Goal: Transaction & Acquisition: Purchase product/service

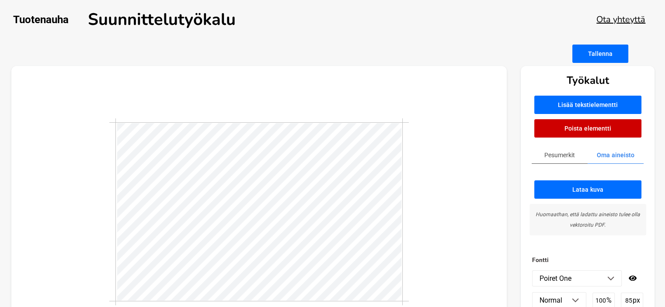
click at [586, 58] on button "Tallenna" at bounding box center [600, 54] width 56 height 18
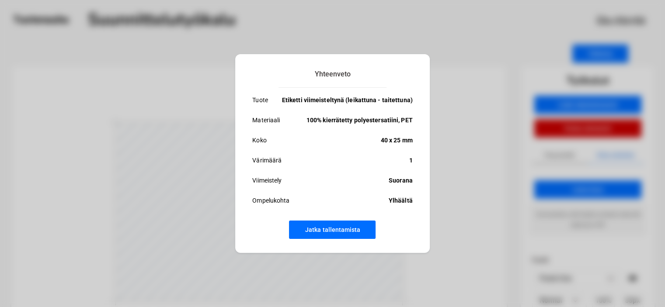
click at [326, 228] on button "Jatka tallentamista" at bounding box center [332, 230] width 87 height 18
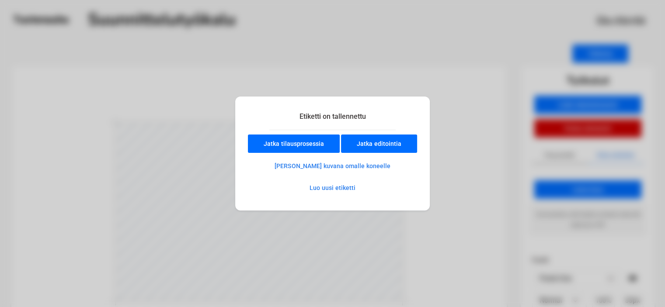
click at [369, 145] on button "Jatka editointia" at bounding box center [379, 144] width 76 height 18
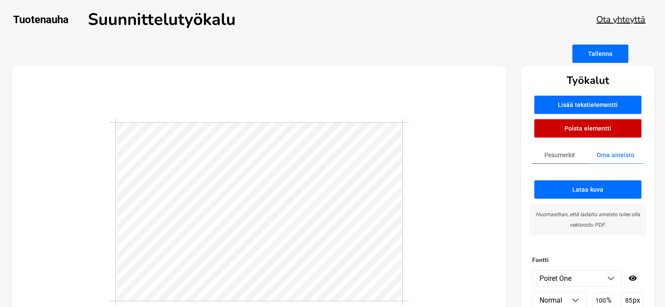
click at [612, 59] on button "Tallenna" at bounding box center [600, 54] width 56 height 18
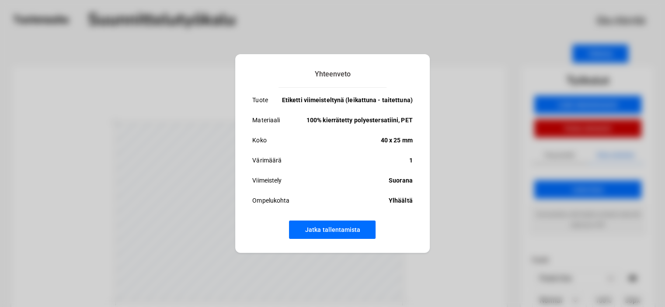
click at [382, 141] on p "40 x 25 mm" at bounding box center [397, 140] width 32 height 10
click at [345, 229] on button "Jatka tallentamista" at bounding box center [332, 230] width 87 height 18
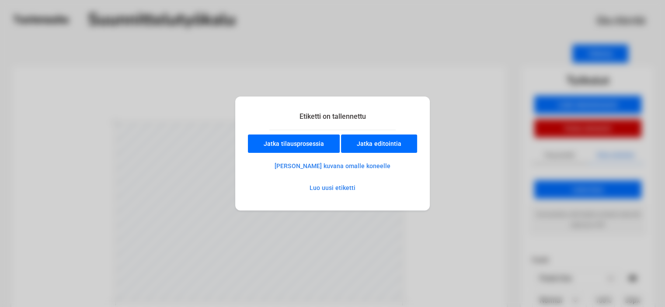
click at [325, 189] on button "Luo uusi etiketti" at bounding box center [332, 187] width 77 height 17
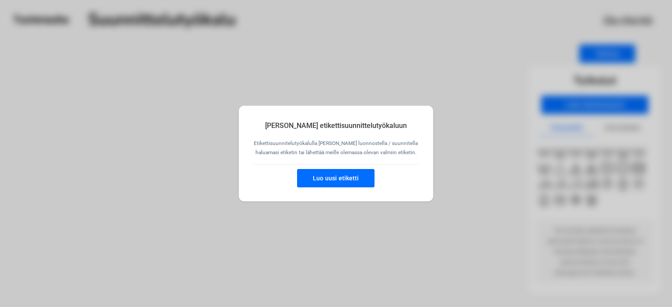
click at [328, 175] on button "Luo uusi etiketti" at bounding box center [335, 178] width 77 height 18
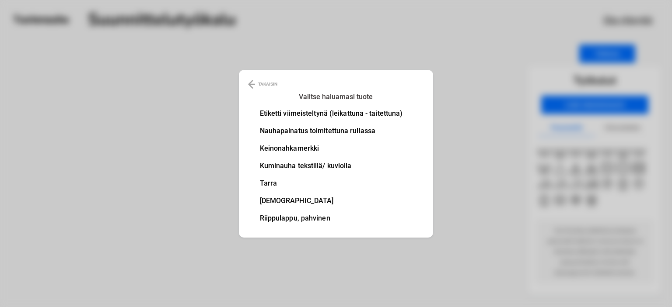
click at [334, 115] on li "Etiketti viimeisteltynä (leikattuna - taitettuna)" at bounding box center [331, 113] width 143 height 7
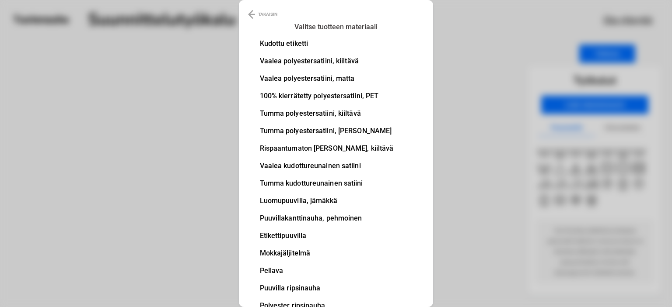
click at [330, 95] on li "100% kierrätetty polyestersatiini, PET" at bounding box center [327, 96] width 134 height 7
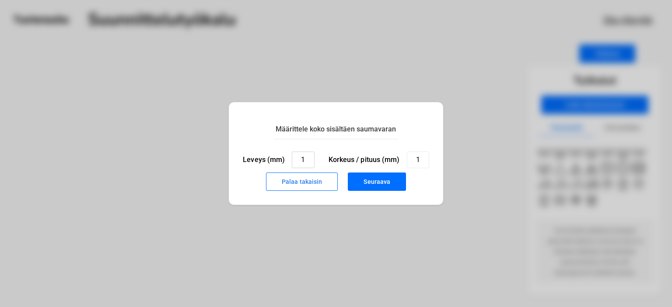
click at [307, 157] on input "1" at bounding box center [303, 160] width 22 height 17
type input "30"
click at [418, 161] on input "1" at bounding box center [418, 160] width 22 height 17
type input "25"
click at [367, 184] on button "Seuraava" at bounding box center [377, 182] width 58 height 18
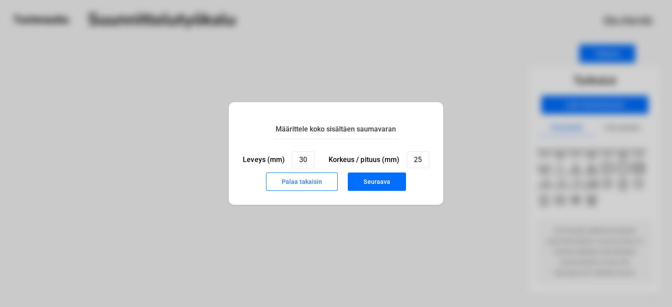
type input "1"
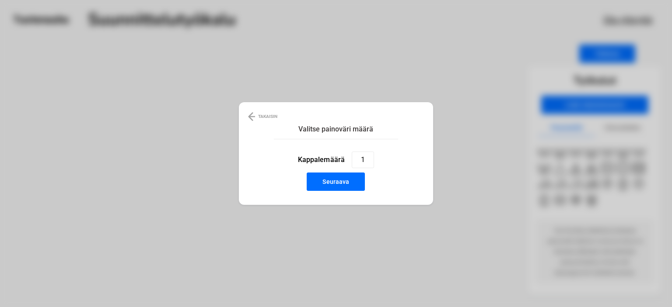
click at [339, 179] on button "Seuraava" at bounding box center [336, 182] width 58 height 18
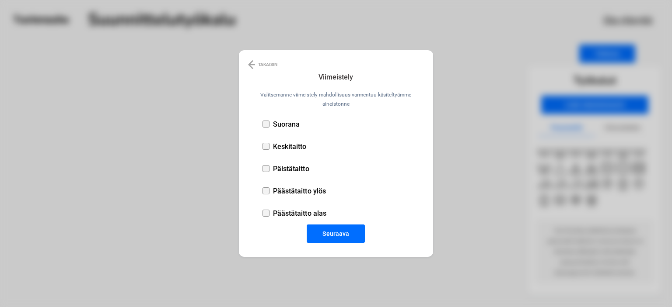
click at [265, 122] on div at bounding box center [265, 124] width 7 height 7
click at [332, 230] on button "Seuraava" at bounding box center [336, 234] width 58 height 18
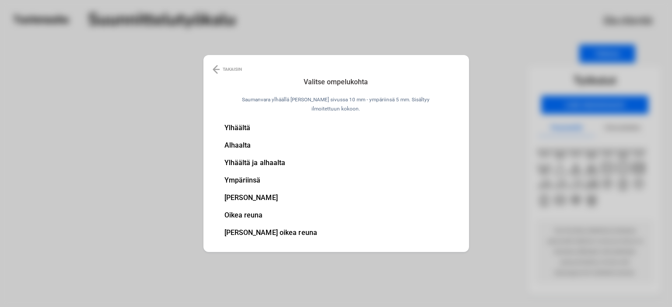
click at [254, 126] on li "Ylhäältä" at bounding box center [270, 128] width 93 height 7
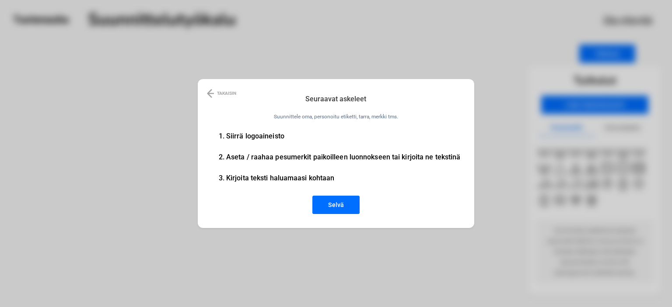
click at [327, 202] on button "Selvä" at bounding box center [335, 205] width 47 height 18
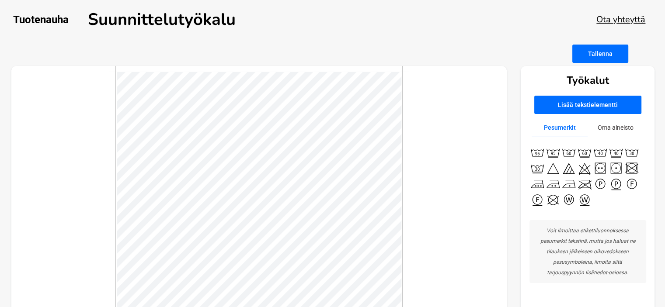
click at [593, 104] on button "Lisää tekstielementti" at bounding box center [587, 105] width 107 height 18
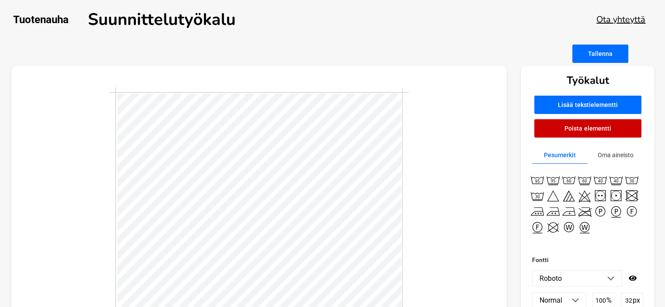
scroll to position [1, 1]
type textarea "v"
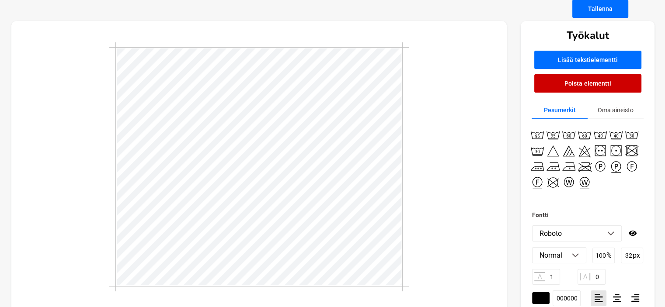
scroll to position [62, 0]
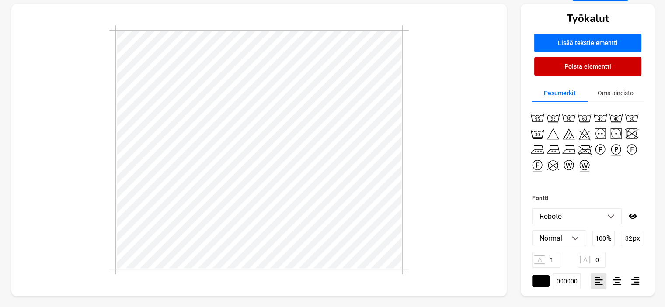
type textarea "VENHO"
click at [611, 217] on img at bounding box center [610, 217] width 7 height 4
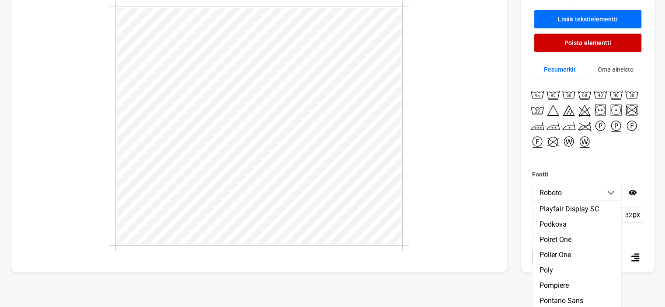
scroll to position [11944, 0]
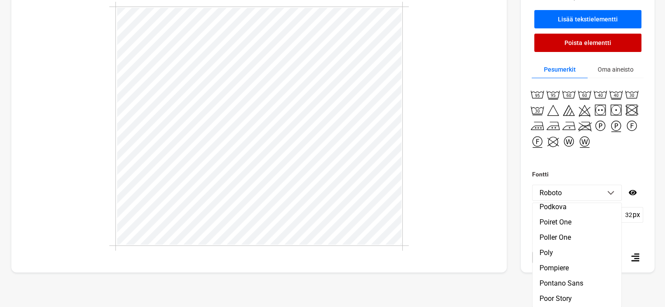
click at [585, 230] on li "Poiret One" at bounding box center [577, 222] width 89 height 15
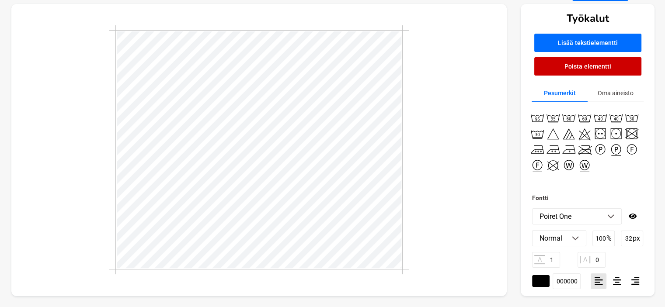
scroll to position [62, 0]
click at [575, 237] on img at bounding box center [575, 239] width 7 height 4
click at [613, 238] on input "100" at bounding box center [604, 239] width 22 height 16
drag, startPoint x: 613, startPoint y: 238, endPoint x: 585, endPoint y: 243, distance: 28.4
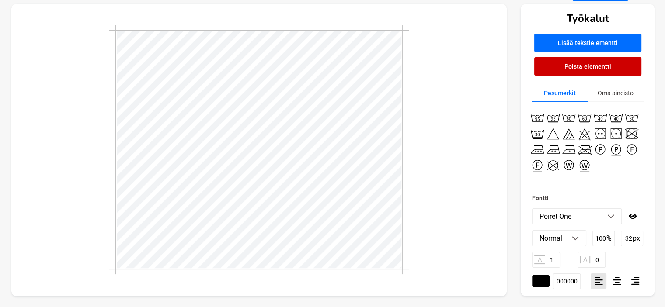
click at [585, 243] on div "Normal Normal Italic Bold Italic Bold 100 % 32 px" at bounding box center [587, 238] width 111 height 16
click at [558, 236] on p "Normal" at bounding box center [551, 238] width 23 height 8
click at [609, 239] on p "%" at bounding box center [609, 238] width 5 height 8
click at [635, 239] on p "px" at bounding box center [635, 238] width 7 height 8
click at [600, 237] on input "50" at bounding box center [604, 239] width 22 height 16
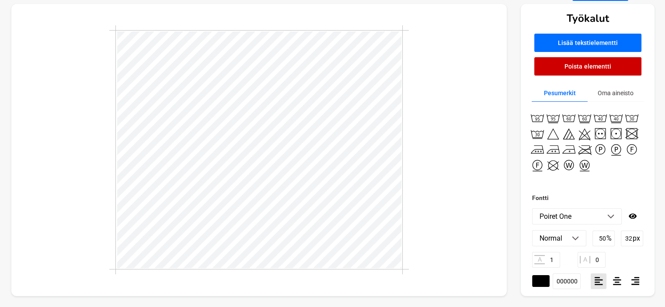
click at [607, 237] on p "%" at bounding box center [609, 238] width 5 height 8
click at [606, 238] on input "50" at bounding box center [604, 239] width 22 height 16
type input "100"
click at [630, 237] on input "32" at bounding box center [632, 239] width 22 height 16
click at [631, 238] on input "32" at bounding box center [632, 239] width 22 height 16
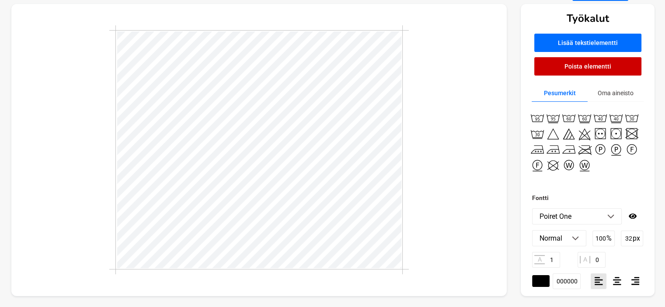
click at [616, 279] on icon at bounding box center [617, 281] width 8 height 9
click at [614, 276] on div at bounding box center [617, 282] width 16 height 16
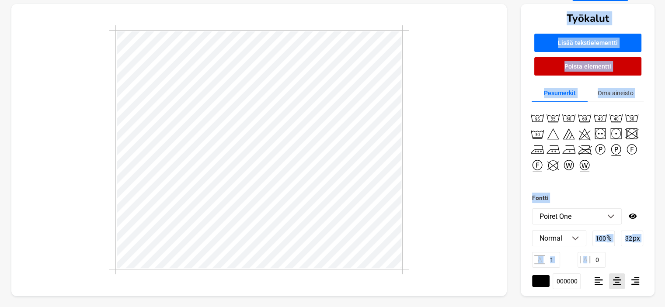
click at [618, 285] on icon at bounding box center [617, 281] width 8 height 8
click at [598, 260] on input "0" at bounding box center [592, 260] width 28 height 16
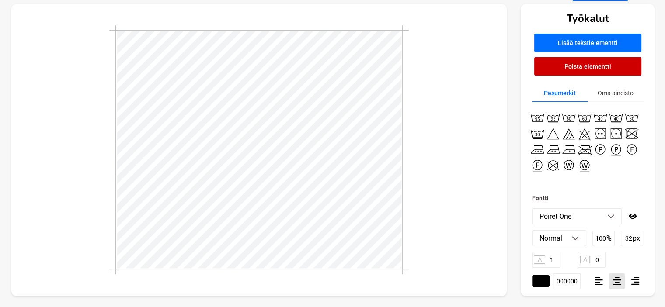
click at [598, 260] on input "0" at bounding box center [592, 260] width 28 height 16
click at [553, 258] on input "1" at bounding box center [546, 260] width 28 height 16
type input "5"
click at [602, 258] on input "0" at bounding box center [592, 260] width 28 height 16
type input "5"
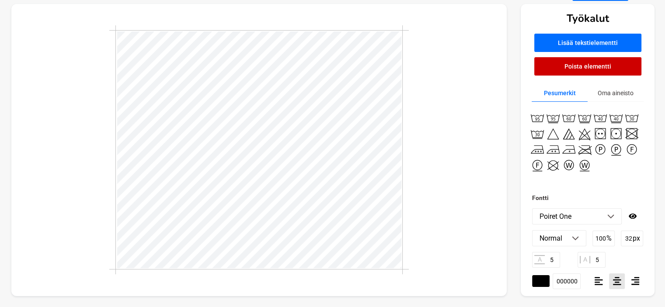
click at [612, 258] on div "A 5 A 5" at bounding box center [587, 260] width 111 height 16
drag, startPoint x: 633, startPoint y: 238, endPoint x: 611, endPoint y: 237, distance: 21.9
click at [611, 237] on div "Normal Normal Italic Bold Italic Bold 100 % 32 px" at bounding box center [587, 238] width 111 height 16
click at [633, 237] on p "px" at bounding box center [635, 238] width 7 height 8
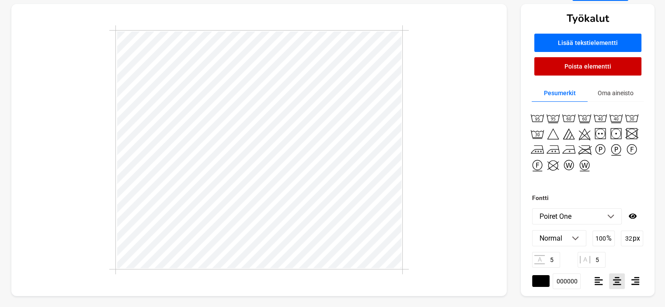
click at [633, 237] on p "px" at bounding box center [635, 238] width 7 height 8
click at [630, 237] on input "32" at bounding box center [632, 239] width 22 height 16
drag, startPoint x: 633, startPoint y: 238, endPoint x: 623, endPoint y: 238, distance: 10.1
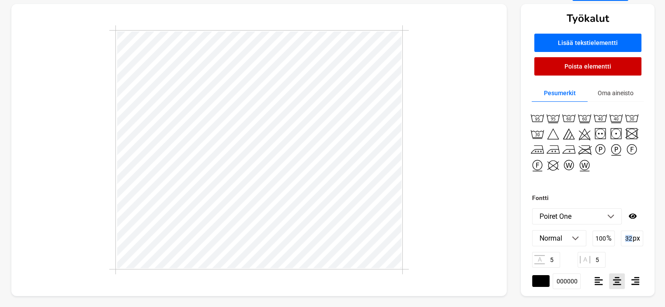
click at [623, 238] on div "32 px" at bounding box center [632, 239] width 22 height 16
click at [616, 256] on div "A 5 A 5" at bounding box center [587, 260] width 111 height 16
click at [627, 237] on input "32" at bounding box center [632, 239] width 22 height 16
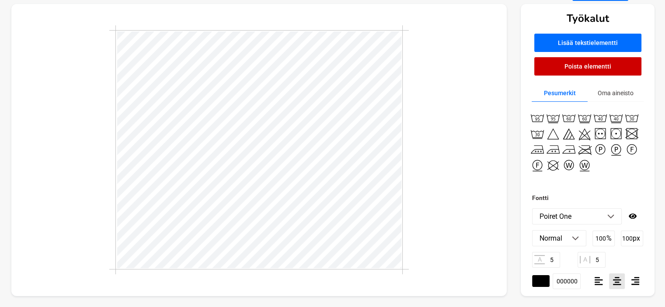
click at [602, 239] on input "100" at bounding box center [604, 239] width 22 height 16
click at [632, 237] on input "100" at bounding box center [632, 239] width 22 height 16
click at [623, 239] on input "100" at bounding box center [632, 239] width 22 height 16
click at [609, 238] on p "%" at bounding box center [609, 238] width 5 height 8
click at [632, 237] on p "px" at bounding box center [635, 238] width 7 height 8
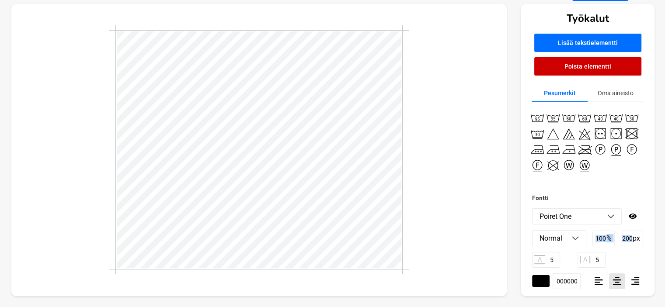
drag, startPoint x: 632, startPoint y: 234, endPoint x: 586, endPoint y: 239, distance: 47.0
click at [586, 239] on div "Normal Normal Italic Bold Italic Bold 100 % 200 px" at bounding box center [587, 238] width 111 height 16
click at [623, 243] on input "200" at bounding box center [632, 239] width 22 height 16
drag, startPoint x: 631, startPoint y: 239, endPoint x: 623, endPoint y: 241, distance: 8.5
click at [623, 241] on input "200" at bounding box center [632, 239] width 22 height 16
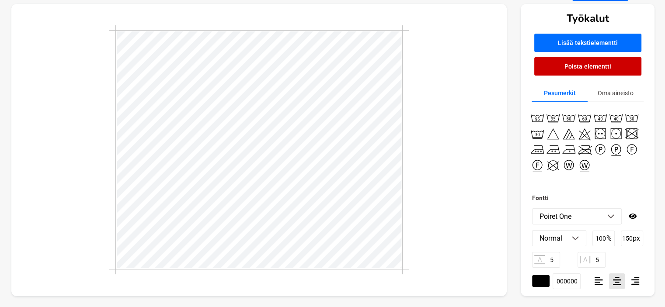
type input "150"
click at [600, 234] on input "100" at bounding box center [604, 239] width 22 height 16
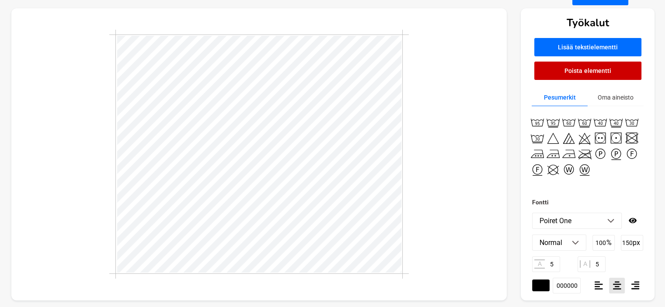
scroll to position [62, 0]
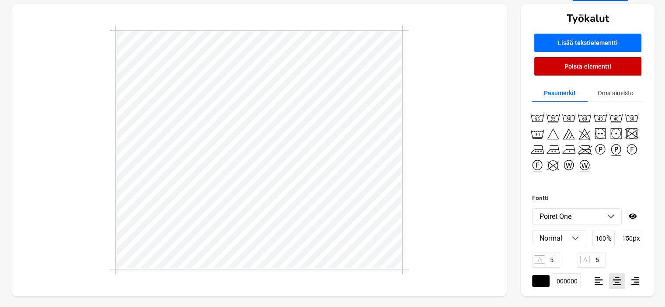
click at [632, 238] on input "150" at bounding box center [632, 239] width 22 height 16
click at [628, 238] on input "150" at bounding box center [632, 239] width 22 height 16
type input "160"
click at [559, 259] on input "5" at bounding box center [546, 260] width 28 height 16
click at [598, 259] on input "5" at bounding box center [592, 260] width 28 height 16
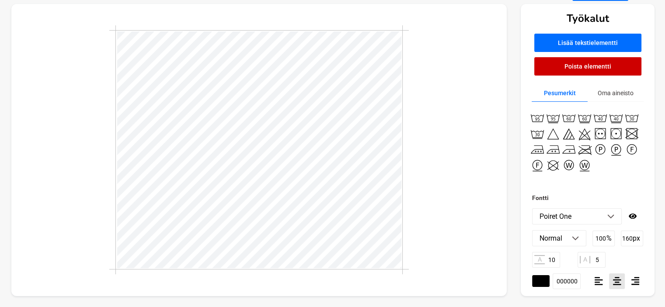
click at [558, 259] on input "10" at bounding box center [546, 260] width 28 height 16
type input "1"
type input "5"
type input "7"
click at [558, 261] on input "7" at bounding box center [546, 260] width 28 height 16
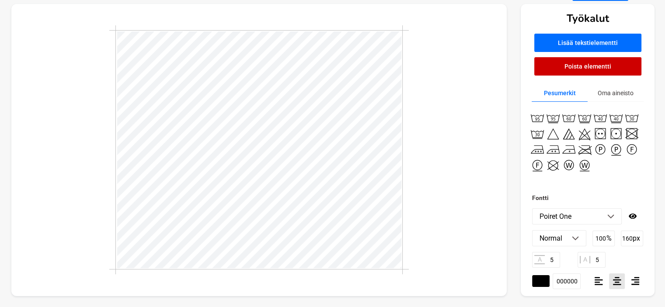
type input "5"
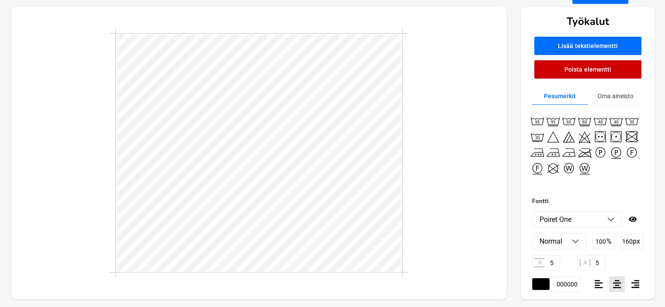
scroll to position [59, 0]
click at [448, 175] on div at bounding box center [259, 153] width 496 height 293
click at [580, 45] on button "Lisää tekstielementti" at bounding box center [587, 45] width 107 height 18
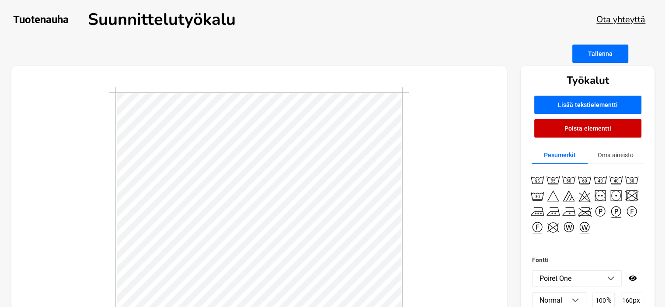
scroll to position [1, 1]
type textarea "h"
type textarea "d"
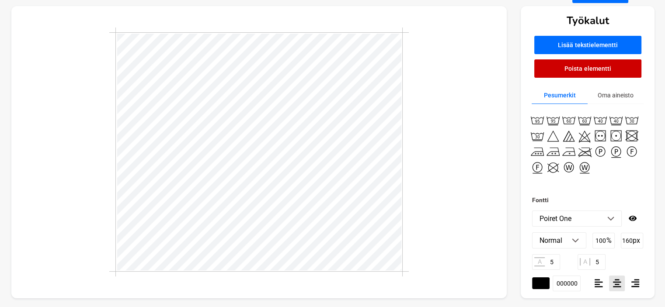
scroll to position [62, 0]
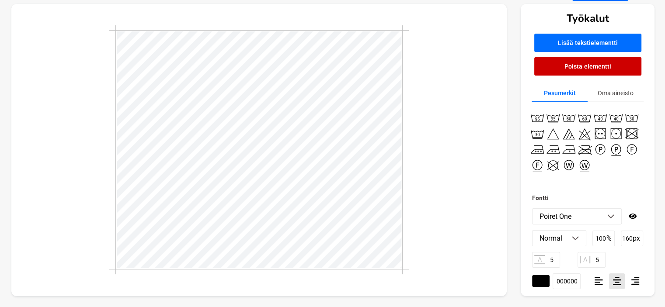
type textarea "DESIGN"
click at [631, 241] on input "160" at bounding box center [632, 239] width 22 height 16
drag, startPoint x: 632, startPoint y: 237, endPoint x: 616, endPoint y: 239, distance: 15.4
click at [616, 239] on div "Normal Normal Italic Bold Italic Bold 100 % 160 px" at bounding box center [587, 238] width 111 height 16
click at [604, 240] on input "100" at bounding box center [604, 239] width 22 height 16
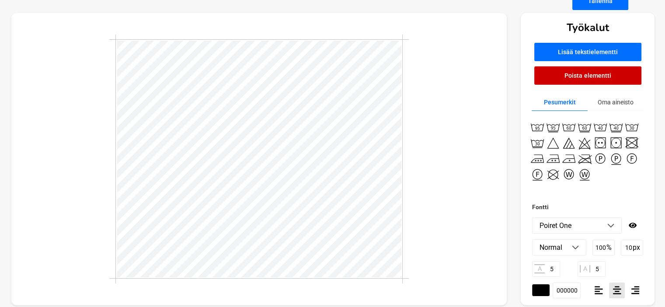
scroll to position [53, 0]
click at [632, 247] on p "px" at bounding box center [635, 247] width 7 height 8
click at [631, 246] on input "10" at bounding box center [632, 248] width 22 height 16
drag, startPoint x: 630, startPoint y: 248, endPoint x: 622, endPoint y: 247, distance: 7.9
click at [622, 247] on input "10" at bounding box center [632, 248] width 22 height 16
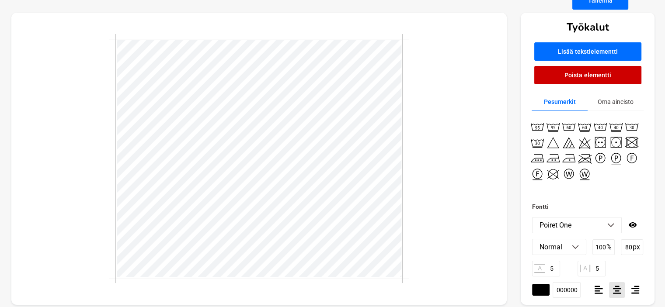
type input "80"
click at [611, 247] on p "%" at bounding box center [609, 247] width 5 height 8
click at [599, 267] on input "5" at bounding box center [592, 269] width 28 height 16
click at [598, 246] on input "100" at bounding box center [604, 248] width 22 height 16
click at [601, 270] on input "50" at bounding box center [592, 269] width 28 height 16
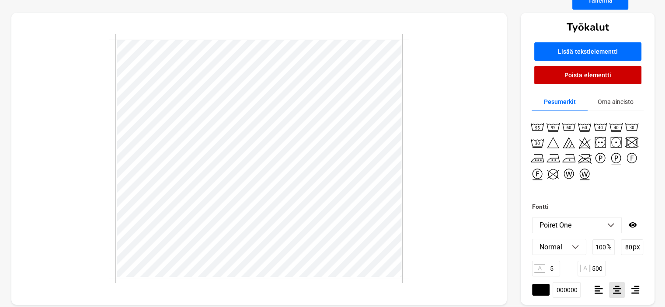
click at [607, 251] on p "%" at bounding box center [609, 247] width 5 height 8
click at [602, 269] on input "500" at bounding box center [592, 269] width 28 height 16
type input "550"
click at [612, 268] on div "A 5 A 550" at bounding box center [587, 269] width 111 height 16
type input "160"
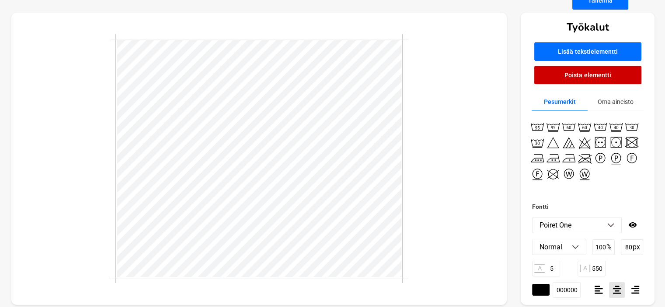
type input "5"
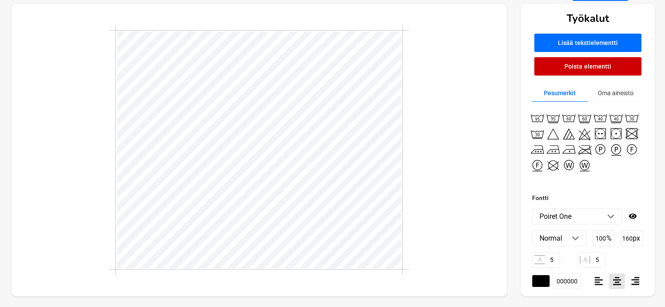
type input "80"
click at [604, 257] on input "550" at bounding box center [592, 260] width 28 height 16
type input "5"
type input "600"
click at [603, 241] on input "100" at bounding box center [604, 239] width 22 height 16
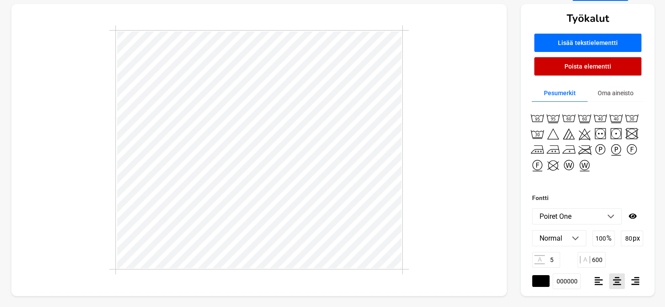
type input "160"
type input "5"
click at [603, 257] on input "5" at bounding box center [592, 260] width 28 height 16
type input "10"
click at [552, 260] on input "5" at bounding box center [546, 260] width 28 height 16
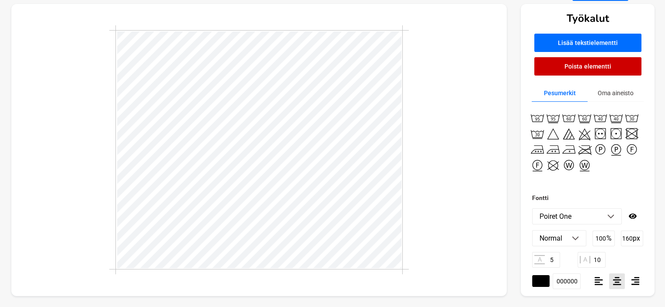
type input "80"
click at [602, 259] on input "600" at bounding box center [592, 260] width 28 height 16
click at [603, 239] on input "100" at bounding box center [604, 239] width 22 height 16
click at [596, 259] on input "650" at bounding box center [592, 260] width 28 height 16
type input "750"
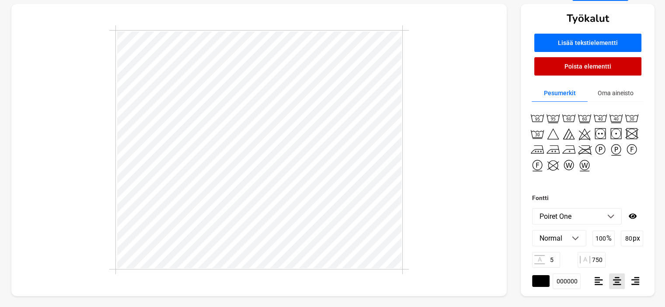
click at [604, 240] on input "100" at bounding box center [604, 239] width 22 height 16
click at [555, 258] on input "5" at bounding box center [546, 260] width 28 height 16
type input "10"
click at [602, 257] on input "750" at bounding box center [592, 260] width 28 height 16
click at [630, 237] on input "80" at bounding box center [632, 239] width 22 height 16
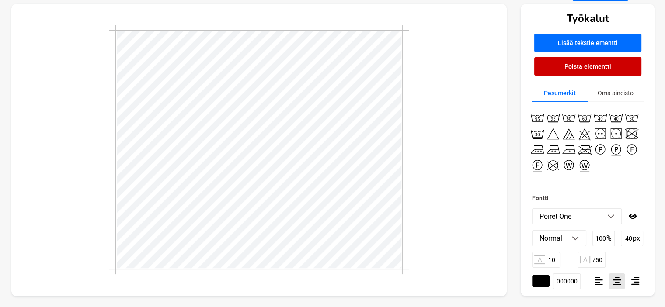
click at [598, 258] on input "750" at bounding box center [592, 260] width 28 height 16
click at [628, 237] on input "40" at bounding box center [632, 239] width 22 height 16
click at [604, 241] on input "100" at bounding box center [604, 239] width 22 height 16
type input "160"
type input "5"
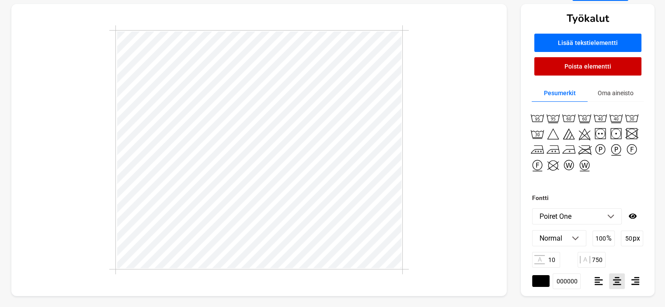
type input "10"
click at [557, 259] on input "5" at bounding box center [546, 260] width 28 height 16
click at [602, 260] on input "10" at bounding box center [592, 260] width 28 height 16
type input "5"
type input "50"
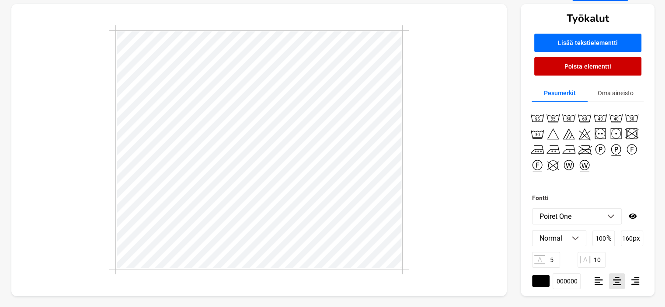
type input "10"
click at [604, 260] on input "750" at bounding box center [592, 260] width 28 height 16
type input "7"
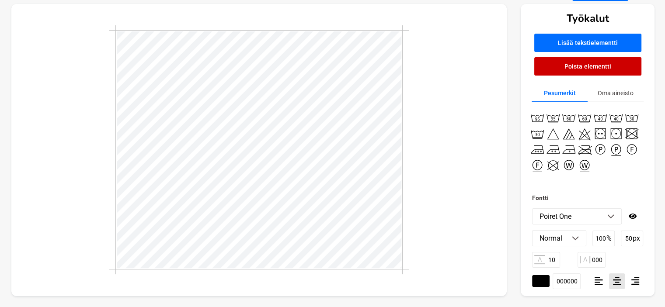
click at [604, 238] on input "100" at bounding box center [604, 239] width 22 height 16
click at [599, 260] on input "1000" at bounding box center [592, 260] width 28 height 16
type input "1500"
click at [554, 260] on input "10" at bounding box center [546, 260] width 28 height 16
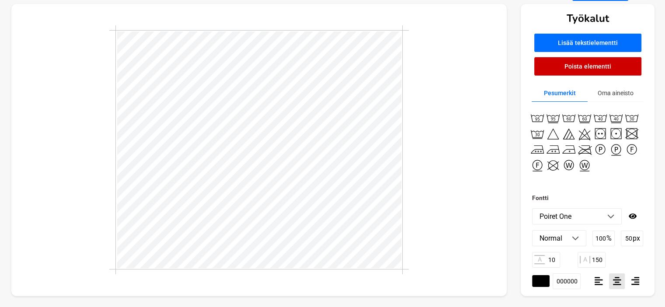
type input "160"
type input "5"
type input "10"
type input "50"
type input "10"
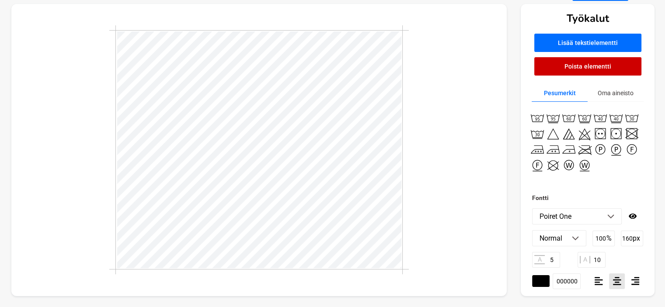
type input "1500"
type input "160"
type input "5"
type input "10"
type input "50"
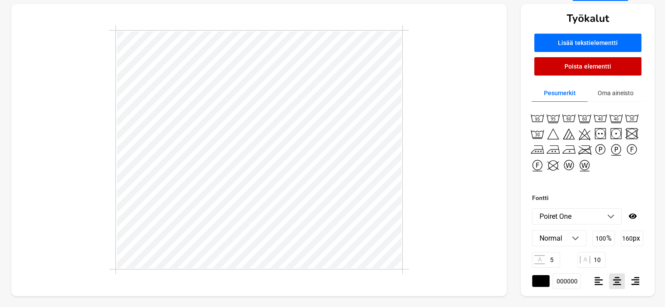
type input "10"
click at [597, 261] on input "1500" at bounding box center [592, 260] width 28 height 16
type input "1600"
click at [604, 241] on input "100" at bounding box center [604, 239] width 22 height 16
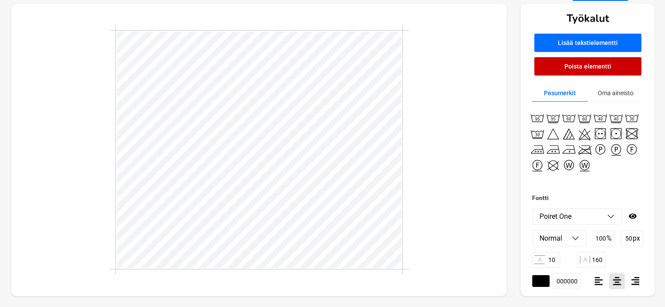
type input "160"
type input "5"
type input "10"
type input "50"
type input "10"
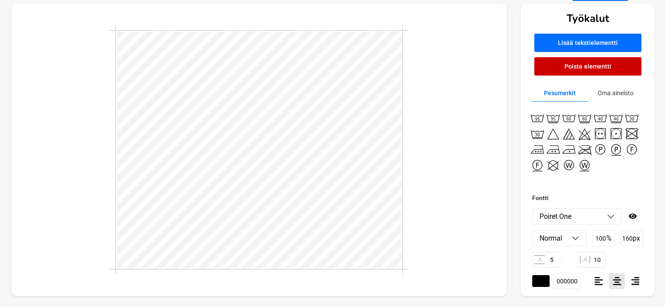
type input "1600"
click at [427, 227] on div at bounding box center [259, 150] width 496 height 293
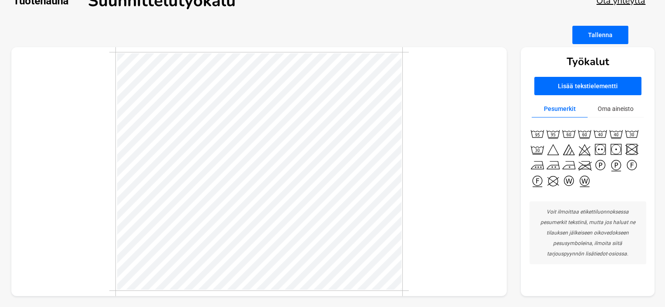
click at [603, 36] on button "Tallenna" at bounding box center [600, 35] width 56 height 18
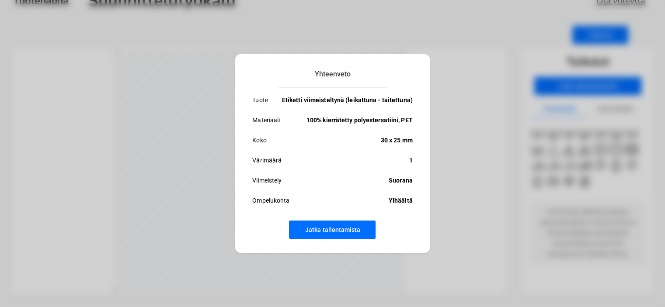
click at [315, 229] on button "Jatka tallentamista" at bounding box center [332, 230] width 87 height 18
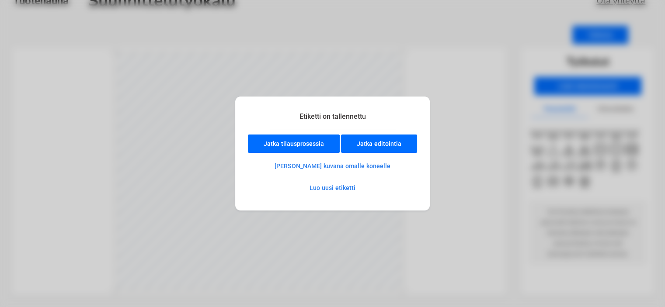
click at [375, 142] on button "Jatka editointia" at bounding box center [379, 144] width 76 height 18
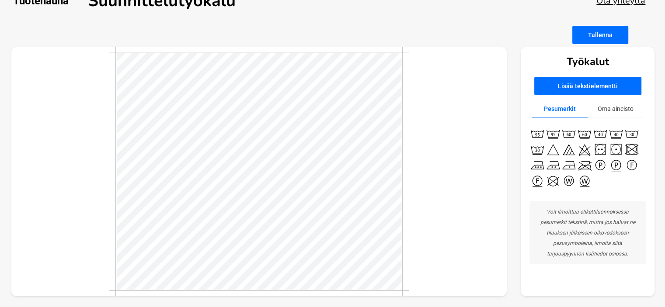
click at [595, 43] on button "Tallenna" at bounding box center [600, 35] width 56 height 18
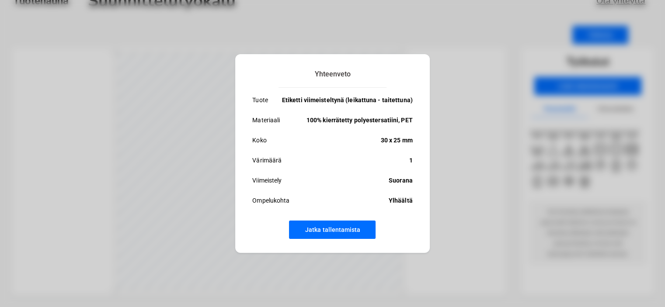
click at [321, 229] on button "Jatka tallentamista" at bounding box center [332, 230] width 87 height 18
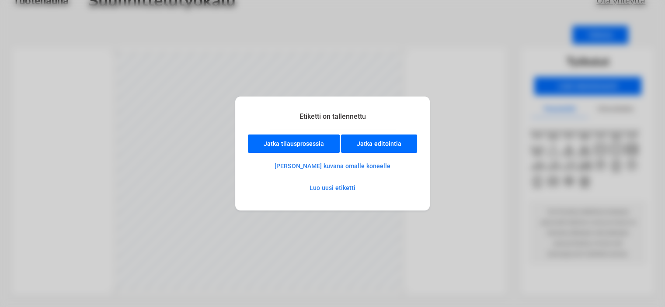
click at [375, 141] on button "Jatka editointia" at bounding box center [379, 144] width 76 height 18
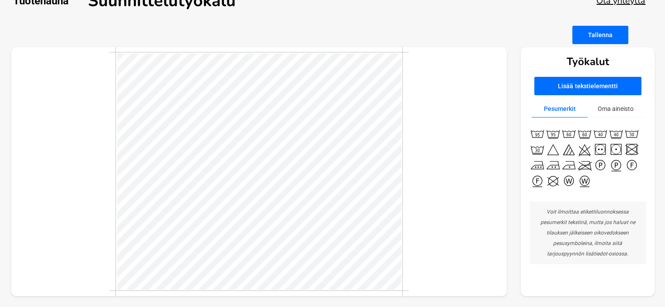
click at [605, 108] on button "Oma aineisto" at bounding box center [616, 109] width 56 height 17
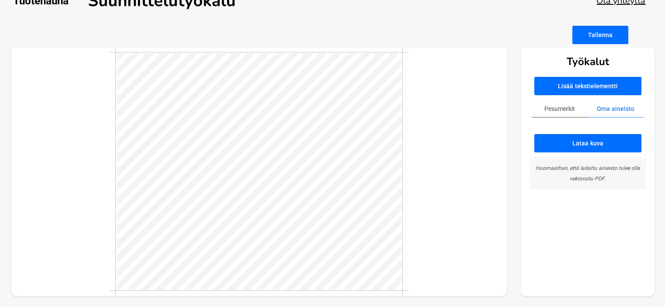
click at [586, 140] on button "Lataa kuva" at bounding box center [587, 143] width 107 height 18
click at [595, 146] on button "Lataa kuva" at bounding box center [587, 143] width 107 height 18
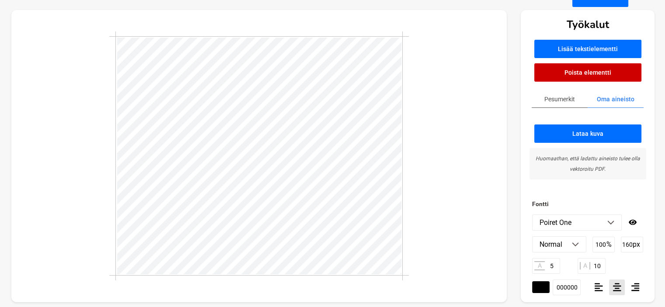
scroll to position [62, 0]
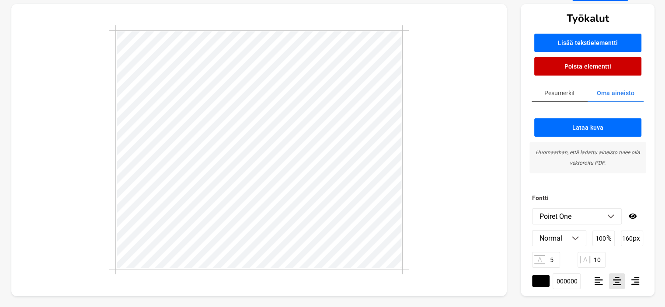
type input "50"
type input "10"
type input "1600"
click at [425, 251] on div at bounding box center [259, 150] width 496 height 293
click at [426, 216] on div at bounding box center [259, 150] width 496 height 293
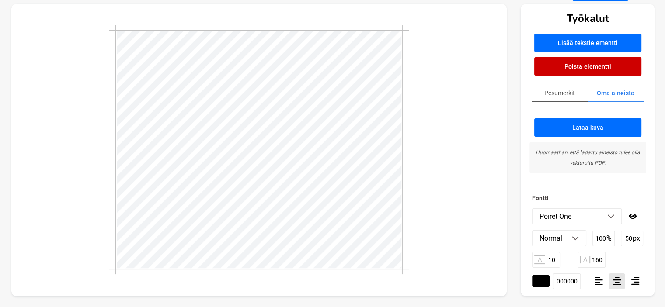
click at [459, 157] on div at bounding box center [259, 150] width 496 height 293
click at [629, 216] on icon at bounding box center [633, 216] width 8 height 5
click at [628, 216] on icon at bounding box center [632, 216] width 9 height 7
type input "100"
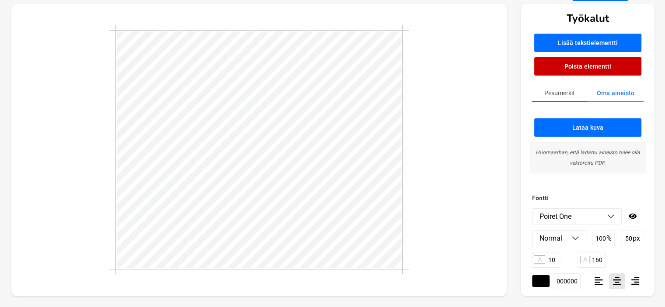
type input "160"
type input "5"
type input "10"
click at [556, 260] on input "5" at bounding box center [546, 260] width 28 height 16
type input "1"
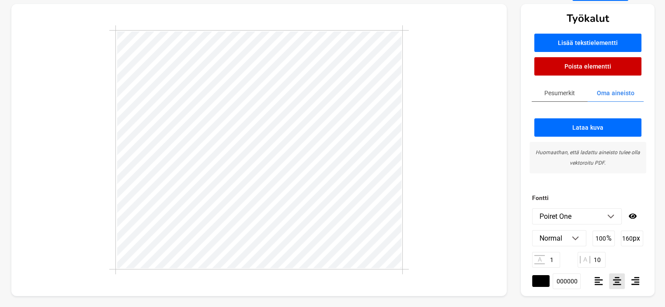
click at [596, 261] on input "10" at bounding box center [592, 260] width 28 height 16
click at [434, 195] on div at bounding box center [259, 150] width 496 height 293
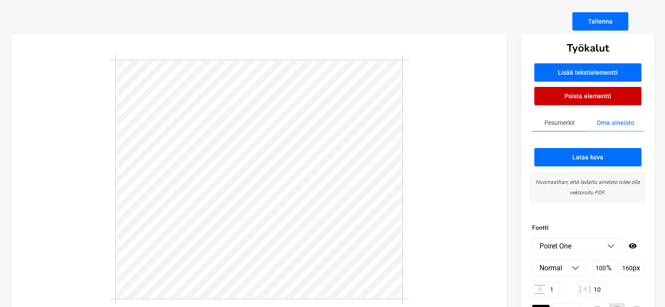
scroll to position [10, 0]
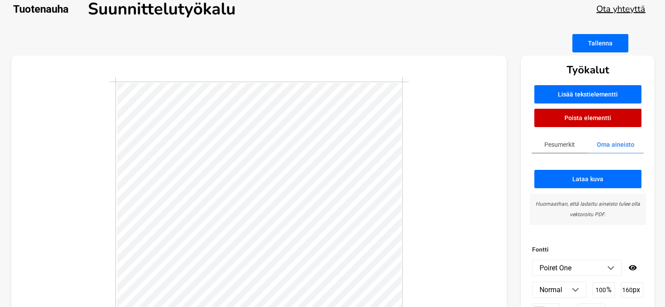
click at [599, 44] on button "Tallenna" at bounding box center [600, 43] width 56 height 18
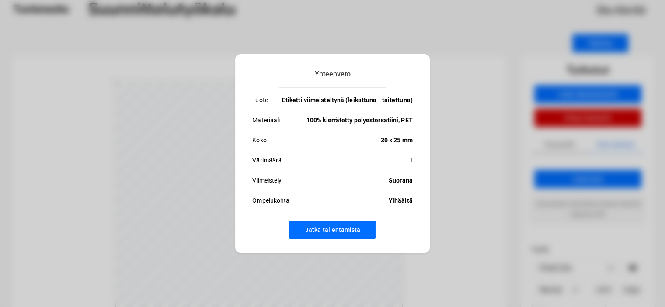
click at [318, 230] on button "Jatka tallentamista" at bounding box center [332, 230] width 87 height 18
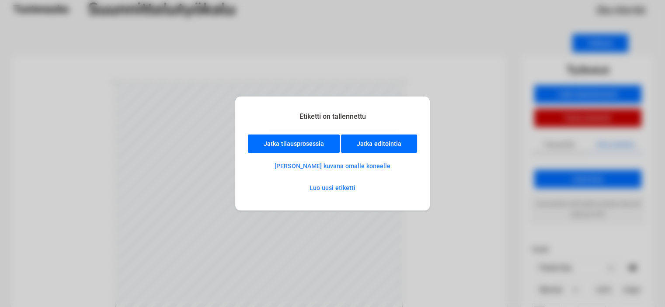
click at [385, 147] on button "Jatka editointia" at bounding box center [379, 144] width 76 height 18
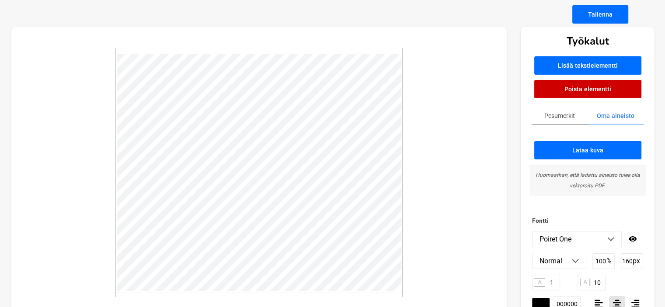
scroll to position [62, 0]
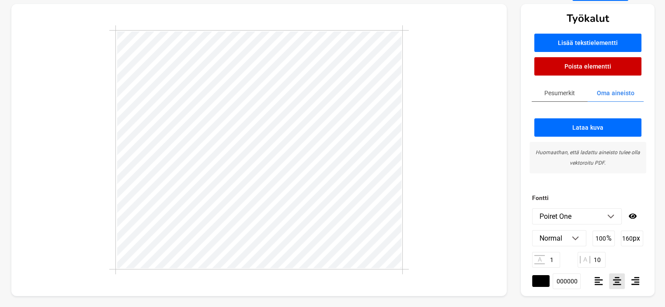
click at [566, 285] on input "000000" at bounding box center [567, 282] width 28 height 16
click at [539, 279] on input "#000000" at bounding box center [540, 282] width 17 height 12
click at [572, 279] on input "000000" at bounding box center [567, 282] width 28 height 16
click at [661, 234] on main "Tallenna Työkalut Lisää tekstielementti Poista elementti Pesumerkit Oma aineist…" at bounding box center [332, 145] width 665 height 325
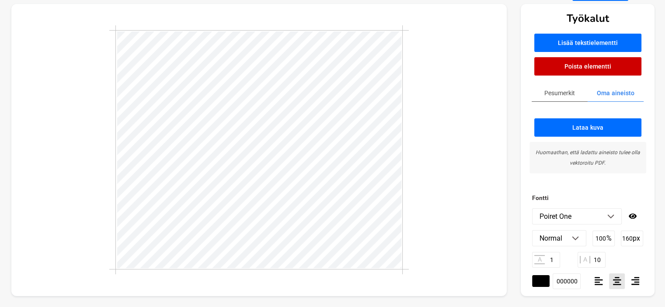
click at [569, 279] on input "000000" at bounding box center [567, 282] width 28 height 16
paste input "#863B7E"
type input "#863B7E"
click at [558, 260] on input "1" at bounding box center [546, 260] width 28 height 16
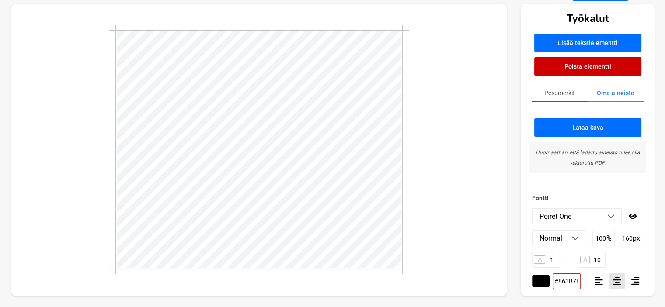
type input "50"
type input "10"
type input "1600"
click at [564, 278] on input "000000" at bounding box center [567, 282] width 28 height 16
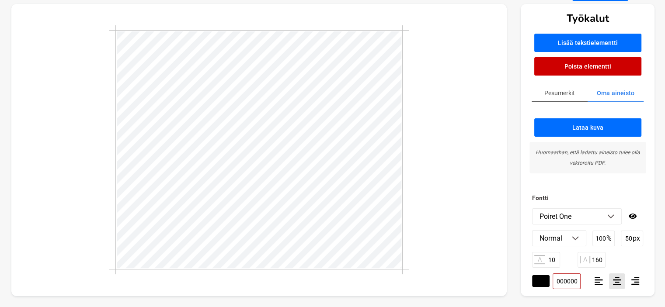
paste input "#863B7E"
click at [556, 261] on input "10" at bounding box center [546, 260] width 28 height 16
click at [545, 281] on input "#000000" at bounding box center [540, 282] width 17 height 12
click at [567, 283] on input "000000" at bounding box center [567, 282] width 28 height 16
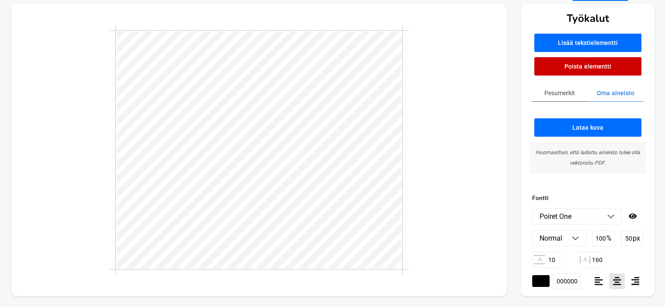
click at [567, 283] on input "000000" at bounding box center [567, 282] width 28 height 16
paste input "#863B7E"
click at [567, 283] on input "#863B7E" at bounding box center [567, 282] width 28 height 16
click at [555, 258] on input "10" at bounding box center [546, 260] width 28 height 16
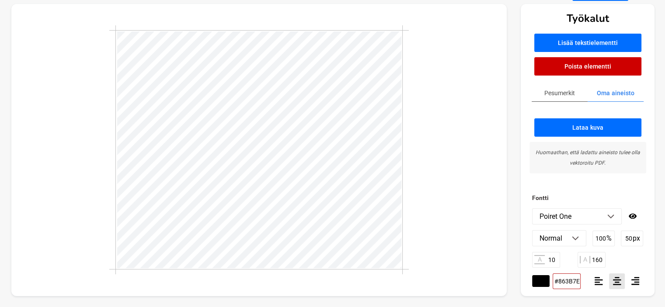
type input "000000"
click at [406, 201] on div at bounding box center [258, 149] width 299 height 239
type input "160"
type input "1"
type input "10"
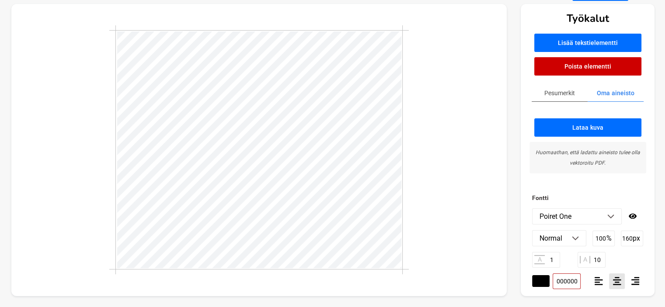
scroll to position [1, 1]
click at [464, 218] on div at bounding box center [259, 150] width 496 height 293
click at [569, 280] on input "000000" at bounding box center [567, 282] width 28 height 16
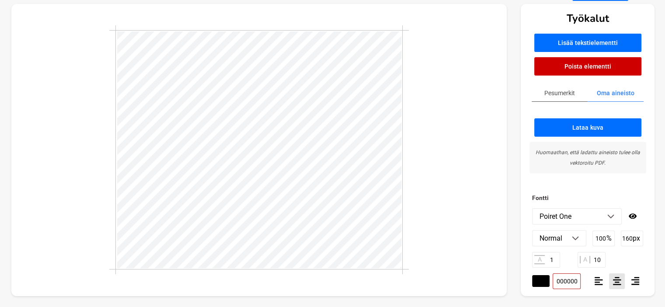
paste input "#863B7E"
click at [574, 281] on input "#863B7E" at bounding box center [567, 282] width 28 height 16
click at [561, 279] on input "#863B7E" at bounding box center [567, 282] width 28 height 16
click at [602, 264] on input "10" at bounding box center [592, 260] width 28 height 16
type input "000000"
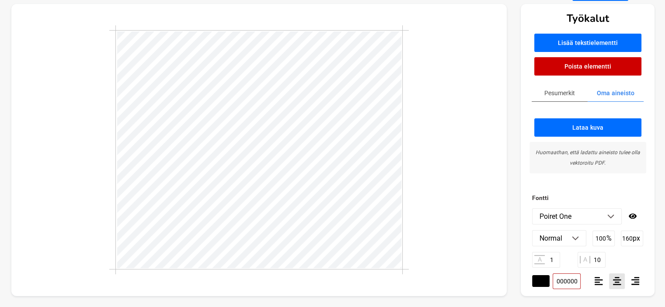
scroll to position [1, 2]
click at [409, 194] on div at bounding box center [259, 150] width 496 height 293
click at [544, 281] on input "#000000" at bounding box center [540, 282] width 17 height 12
click at [546, 282] on input "#000000" at bounding box center [540, 282] width 17 height 12
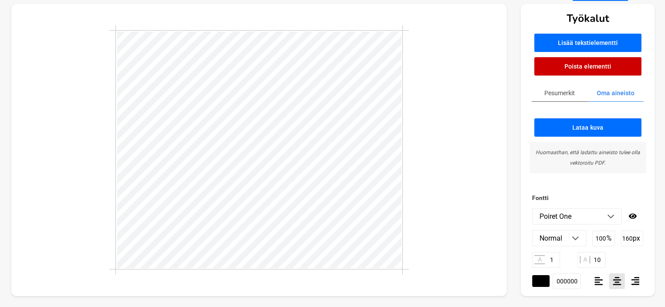
click at [566, 280] on input "000000" at bounding box center [567, 282] width 28 height 16
click at [544, 282] on input "#000000" at bounding box center [540, 282] width 17 height 12
type input "#863b7e"
type input "863b7e"
click at [641, 255] on div "A 1 A 10" at bounding box center [587, 260] width 111 height 16
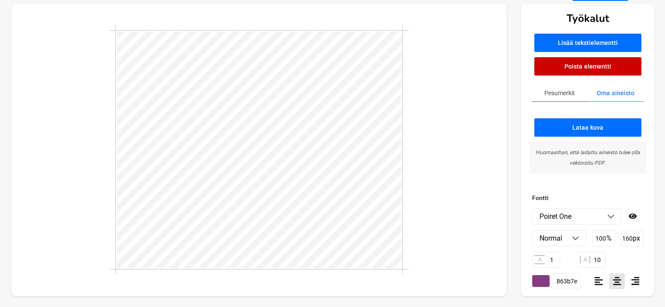
type input "50"
type input "10"
type input "1600"
type input "#000000"
type input "000000"
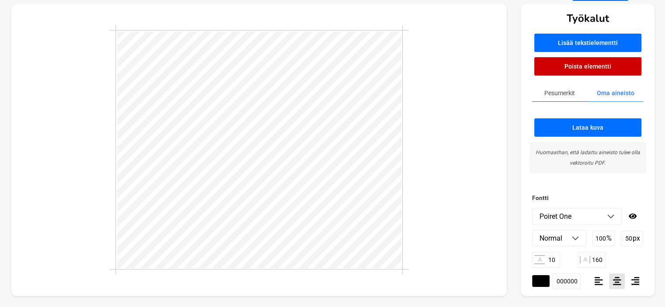
click at [541, 279] on input "#000000" at bounding box center [540, 282] width 17 height 12
click at [418, 192] on div at bounding box center [259, 150] width 496 height 293
type input "160"
type input "1"
type input "10"
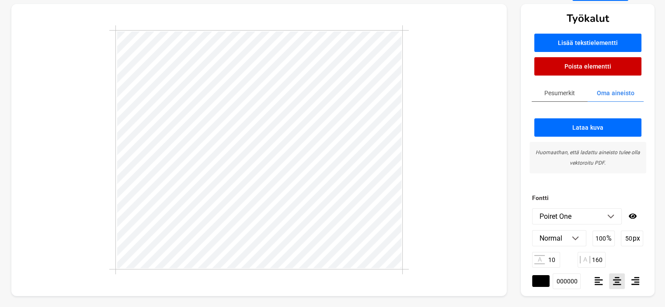
type input "#863b7e"
type input "863b7e"
click at [417, 195] on div at bounding box center [259, 150] width 496 height 293
click at [439, 244] on div at bounding box center [259, 150] width 496 height 293
type input "50"
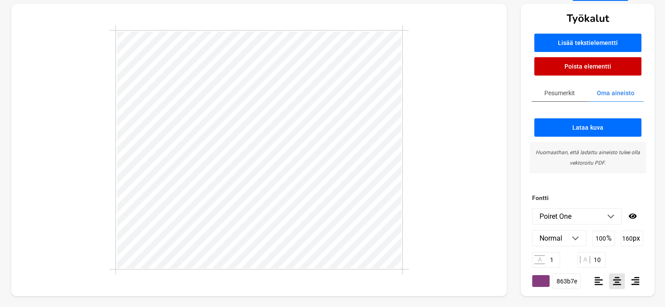
type input "10"
type input "1600"
type input "#000000"
type input "000000"
click at [545, 280] on input "#000000" at bounding box center [540, 282] width 17 height 12
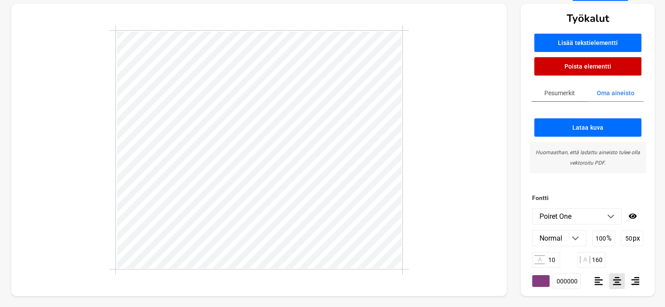
type input "#863b7e"
type input "863b7e"
click at [650, 267] on div "Fontti Poiret One ABeeZee [PERSON_NAME] Libre Abril Fatface Aclonica Acme Actor…" at bounding box center [588, 245] width 134 height 104
click at [436, 214] on div at bounding box center [259, 150] width 496 height 293
click at [440, 158] on div at bounding box center [259, 150] width 496 height 293
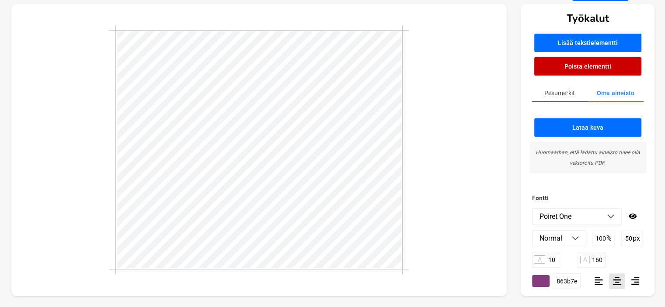
type input "160"
type input "1"
type input "10"
type input "50"
type input "10"
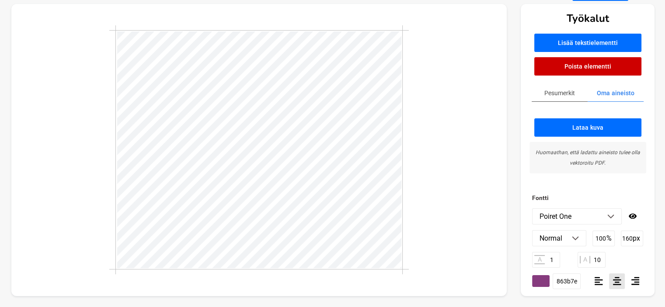
type input "1600"
type input "160"
type input "1"
type input "10"
click at [444, 179] on div at bounding box center [259, 150] width 496 height 293
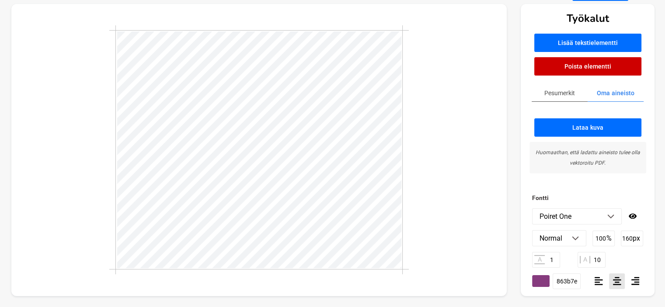
click at [444, 179] on div at bounding box center [259, 150] width 496 height 293
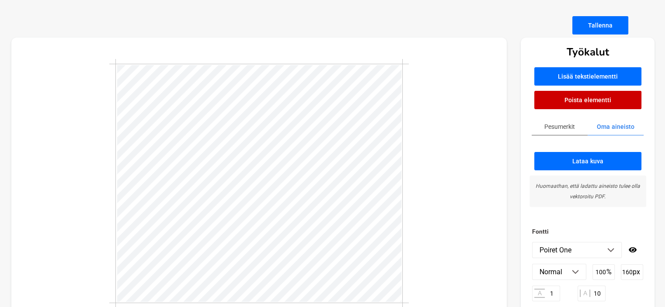
scroll to position [28, 0]
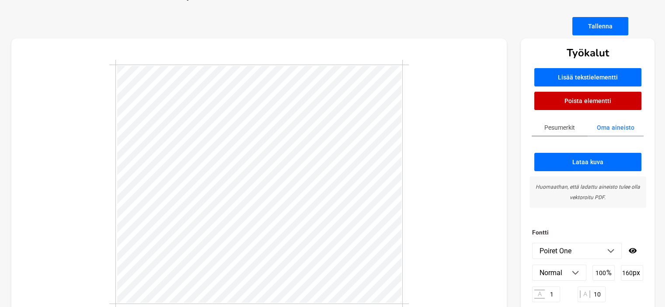
click at [605, 24] on button "Tallenna" at bounding box center [600, 26] width 56 height 18
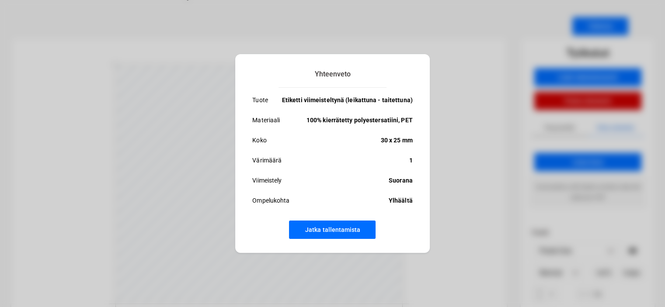
click at [332, 234] on button "Jatka tallentamista" at bounding box center [332, 230] width 87 height 18
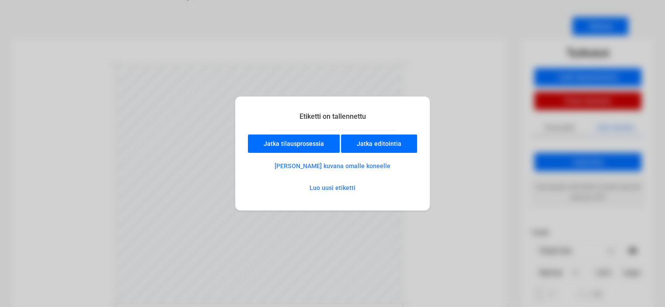
click at [389, 148] on button "Jatka editointia" at bounding box center [379, 144] width 76 height 18
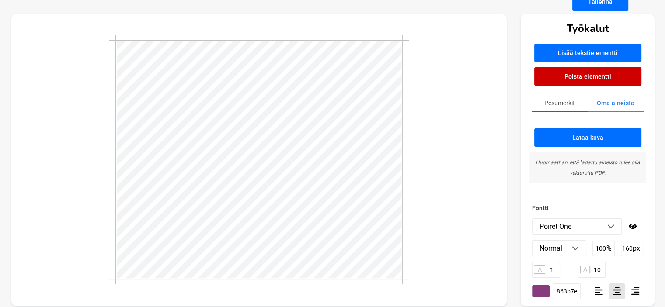
scroll to position [55, 0]
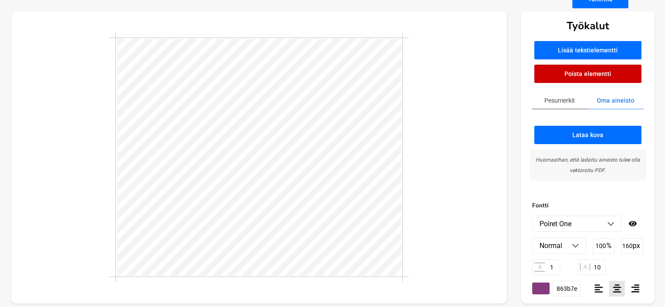
click at [436, 195] on div at bounding box center [259, 157] width 496 height 293
click at [664, 122] on main "Tallenna Työkalut Lisää tekstielementti Poista elementti Pesumerkit Oma aineist…" at bounding box center [332, 152] width 665 height 325
click at [479, 180] on div at bounding box center [259, 157] width 496 height 293
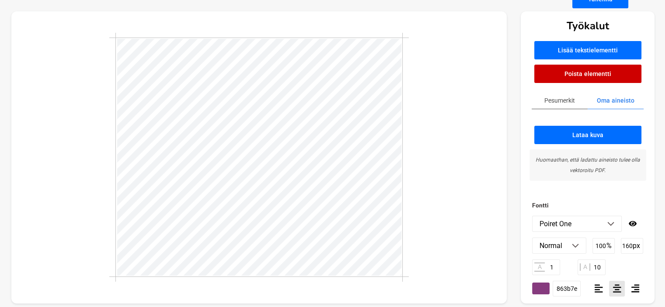
click at [662, 79] on main "Tallenna Työkalut Lisää tekstielementti Poista elementti Pesumerkit Oma aineist…" at bounding box center [332, 152] width 665 height 325
click at [560, 208] on h3 "Fontti" at bounding box center [587, 205] width 111 height 10
click at [465, 209] on div at bounding box center [259, 157] width 496 height 293
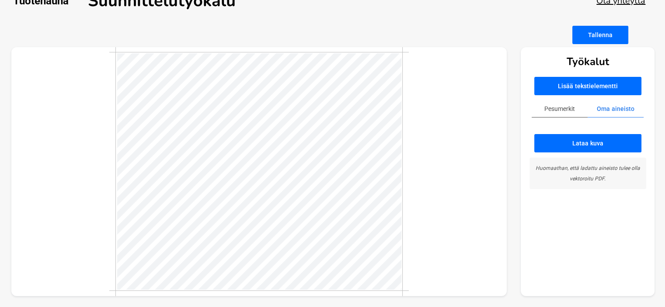
click at [565, 107] on button "Pesumerkit" at bounding box center [560, 109] width 56 height 17
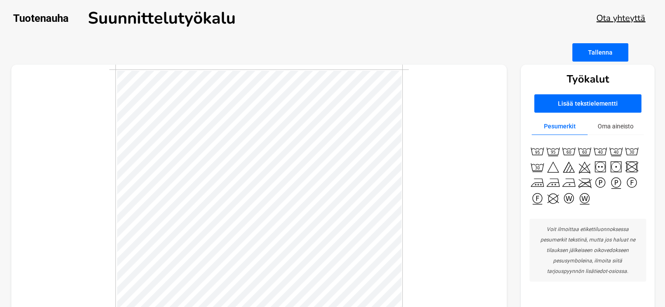
scroll to position [0, 0]
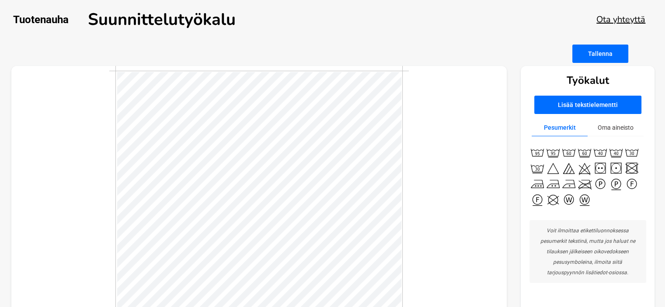
click at [615, 58] on button "Tallenna" at bounding box center [600, 54] width 56 height 18
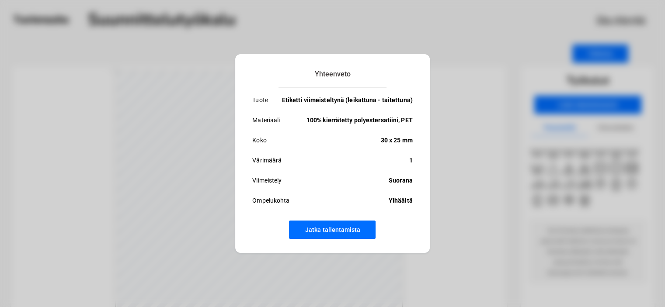
click at [321, 229] on button "Jatka tallentamista" at bounding box center [332, 230] width 87 height 18
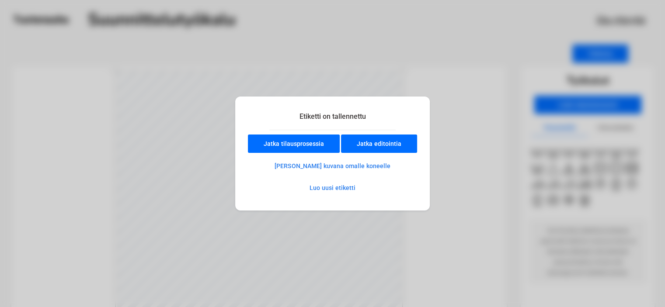
click at [296, 145] on button "Jatka tilausprosessia" at bounding box center [294, 144] width 92 height 18
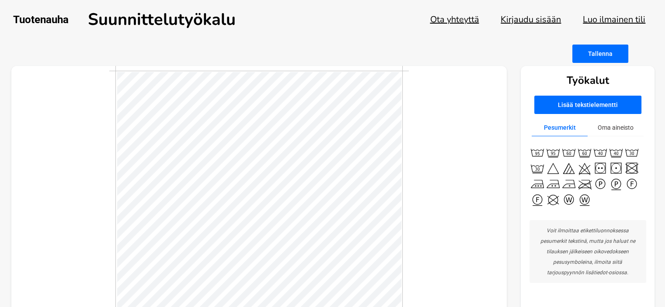
click at [521, 21] on button "Kirjaudu sisään" at bounding box center [531, 20] width 60 height 12
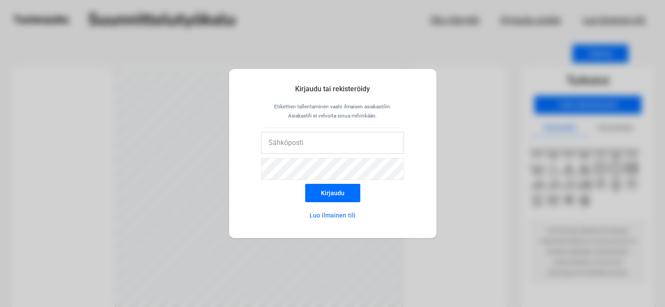
type input "elina.i.venho@gmail.com"
click at [329, 191] on button "Kirjaudu" at bounding box center [332, 193] width 55 height 18
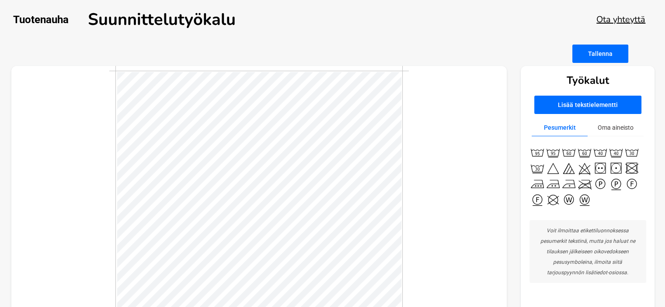
click at [604, 56] on button "Tallenna" at bounding box center [600, 54] width 56 height 18
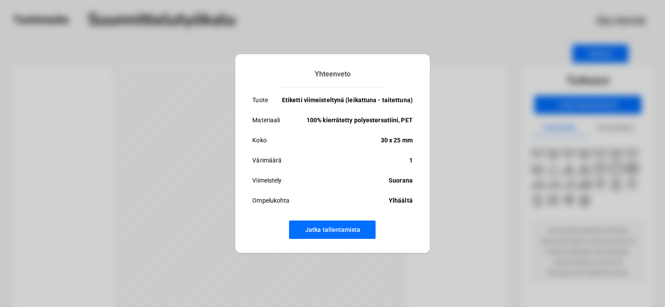
click at [326, 229] on button "Jatka tallentamista" at bounding box center [332, 230] width 87 height 18
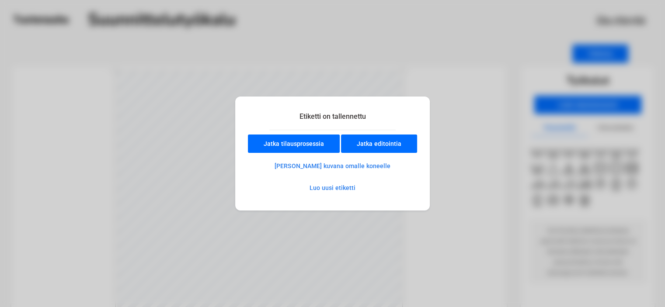
click at [328, 166] on button "[PERSON_NAME] kuvana omalle koneelle" at bounding box center [332, 165] width 147 height 17
click at [297, 147] on button "Jatka tilausprosessia" at bounding box center [294, 144] width 92 height 18
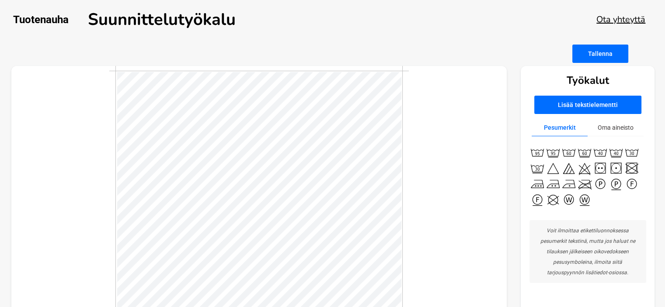
click at [40, 21] on h2 "Tuotenauha" at bounding box center [41, 20] width 56 height 12
